Goal: Find specific page/section: Find specific page/section

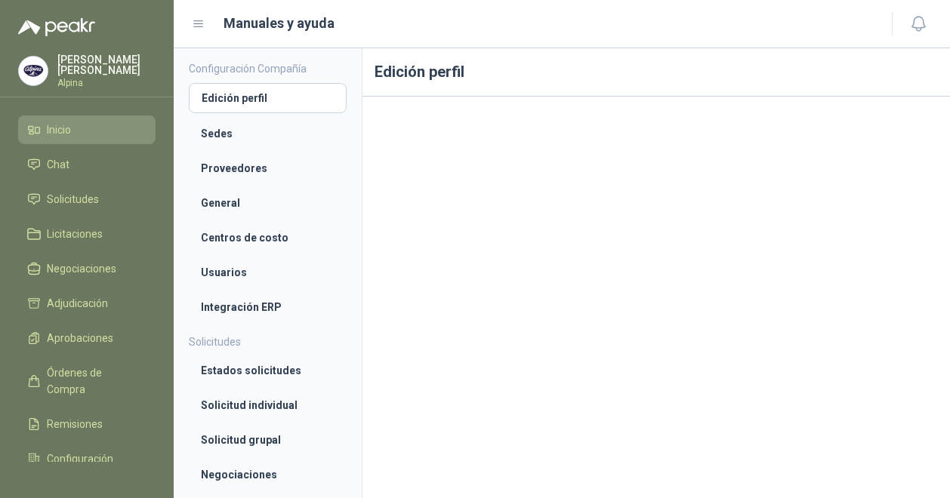
click at [80, 129] on li "Inicio" at bounding box center [86, 130] width 119 height 17
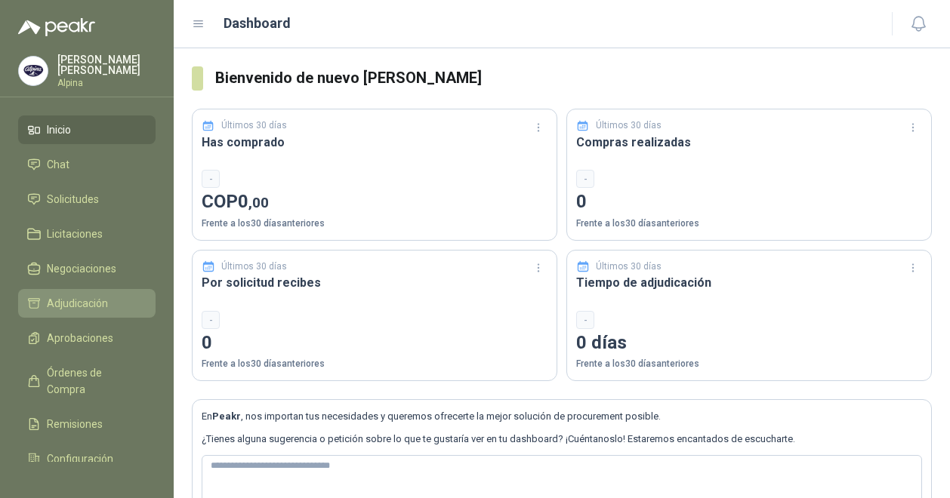
click at [106, 295] on span "Adjudicación" at bounding box center [77, 303] width 61 height 17
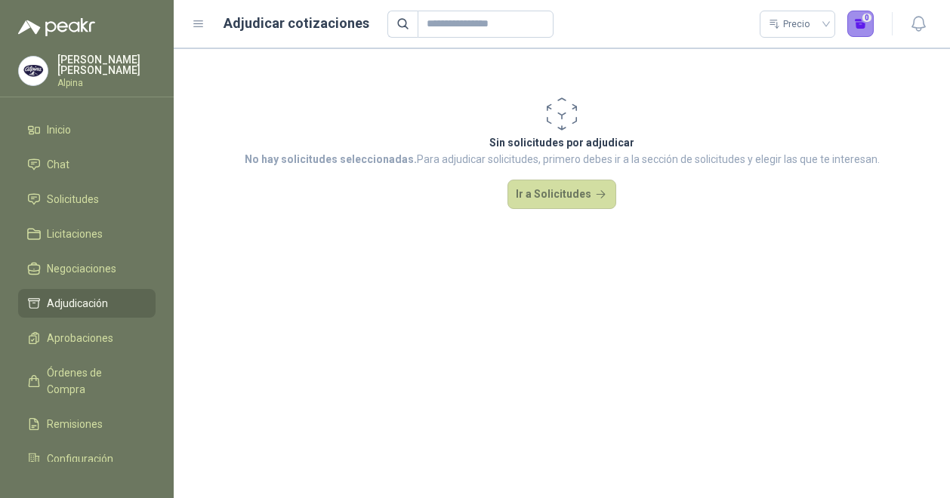
click at [858, 19] on button "0" at bounding box center [860, 24] width 27 height 27
click at [814, 26] on span "Precio" at bounding box center [796, 24] width 57 height 23
click at [856, 24] on button "0" at bounding box center [860, 24] width 27 height 27
click at [75, 122] on li "Inicio" at bounding box center [86, 130] width 119 height 17
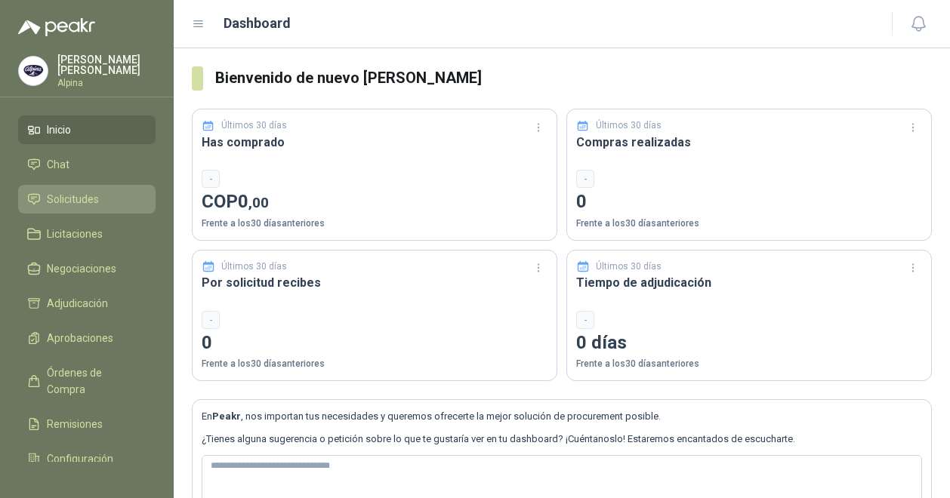
click at [86, 191] on span "Solicitudes" at bounding box center [73, 199] width 52 height 17
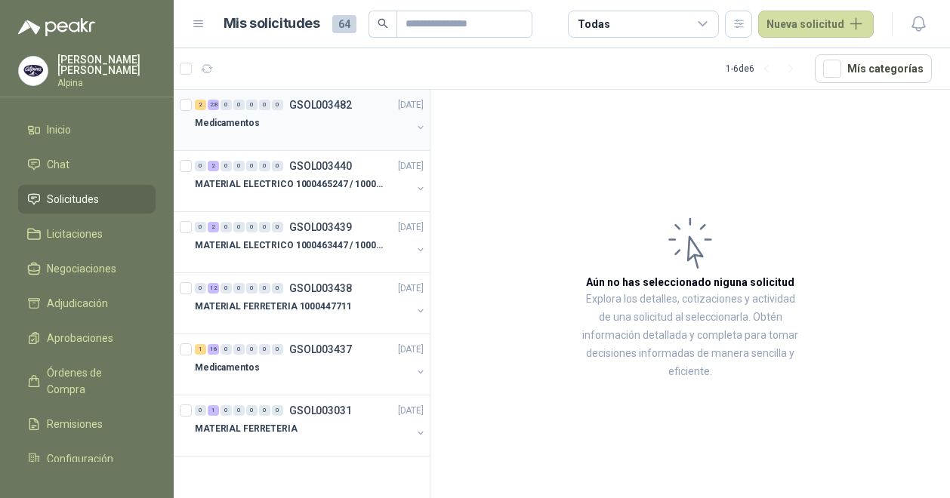
click at [417, 124] on button "button" at bounding box center [420, 128] width 12 height 12
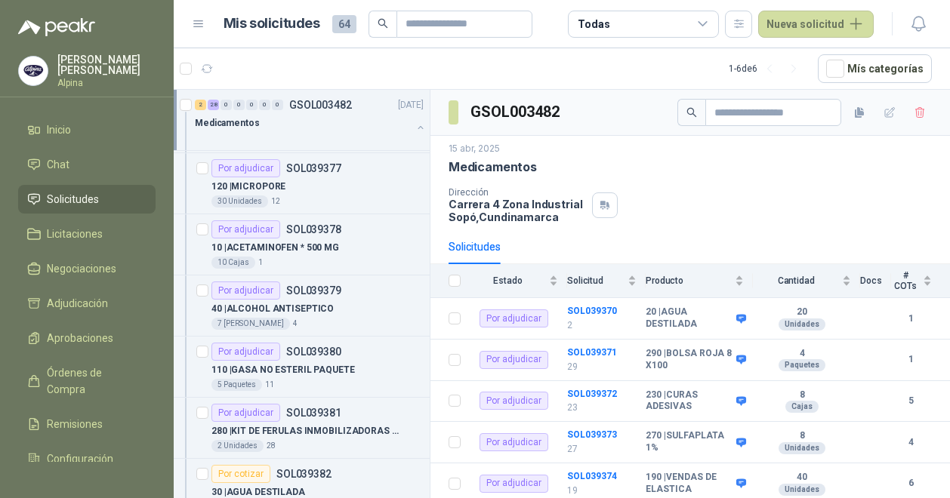
scroll to position [266, 0]
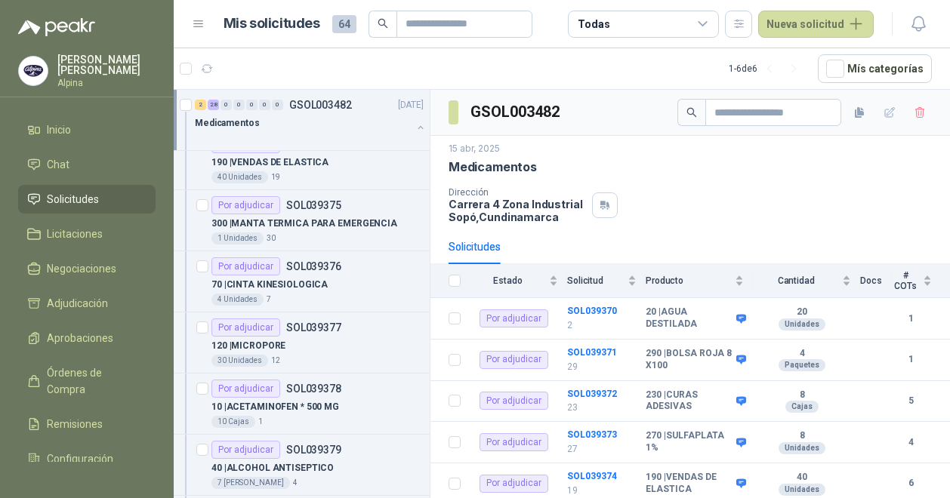
click at [414, 124] on button "button" at bounding box center [420, 128] width 12 height 12
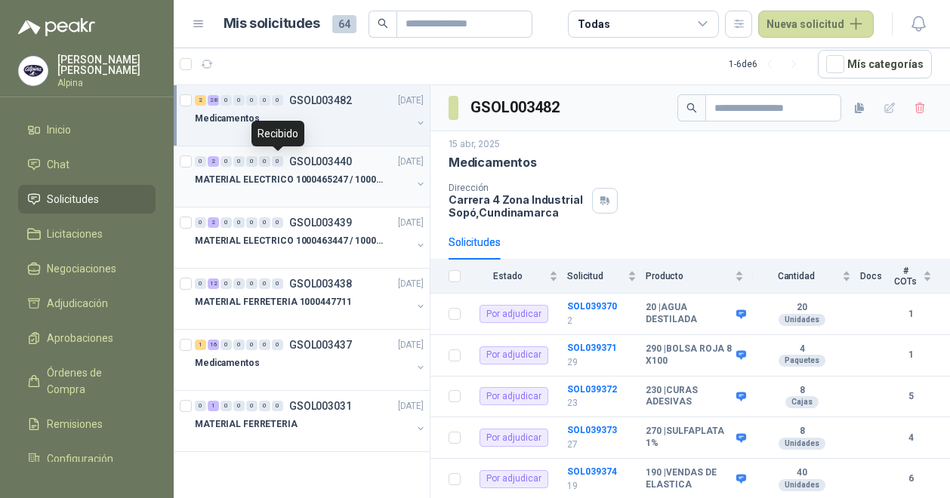
click at [279, 166] on div "0 2 0 0 0 0 0 GSOL003440 [DATE]" at bounding box center [311, 161] width 232 height 18
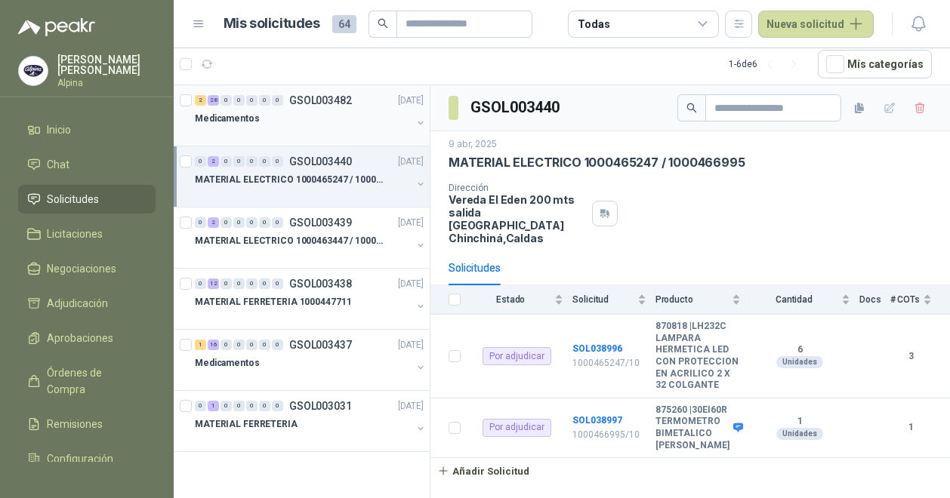
click at [271, 117] on div "Medicamentos" at bounding box center [303, 118] width 217 height 18
